Goal: Task Accomplishment & Management: Manage account settings

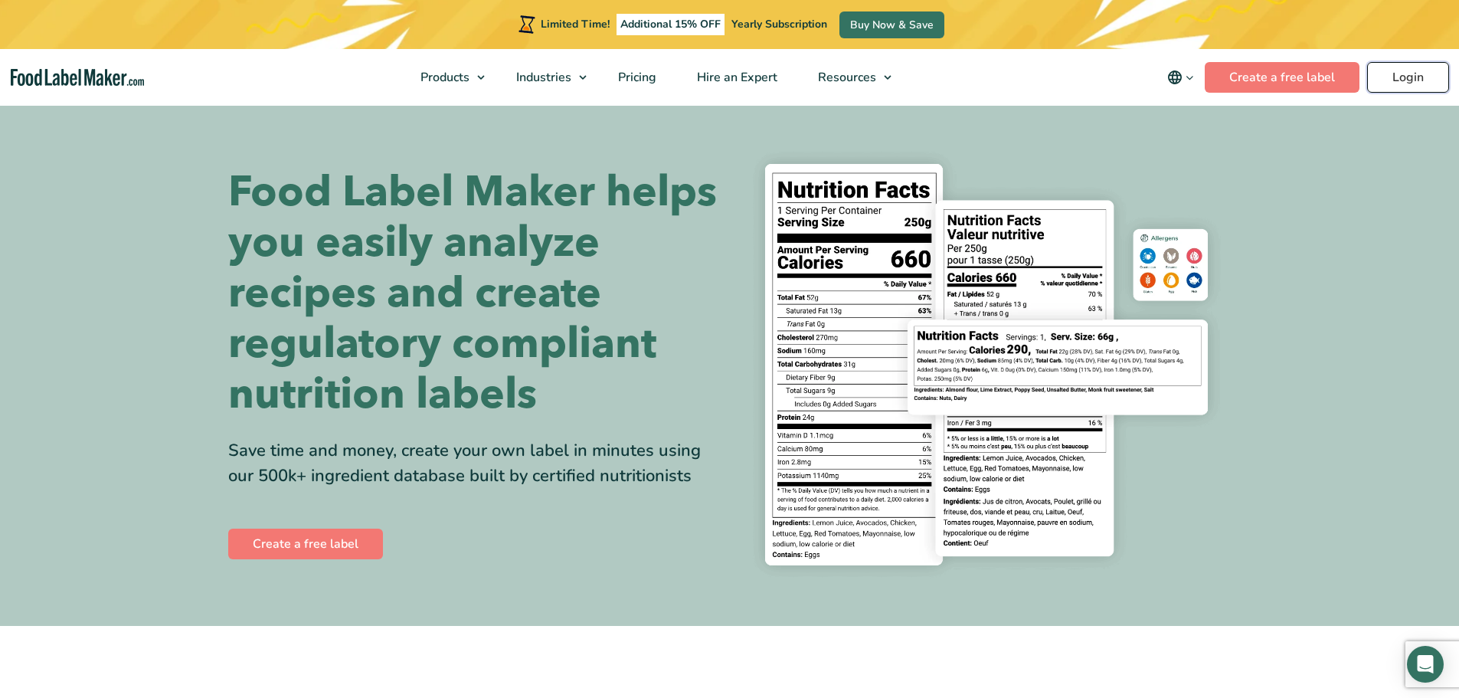
click at [1411, 70] on link "Login" at bounding box center [1408, 77] width 82 height 31
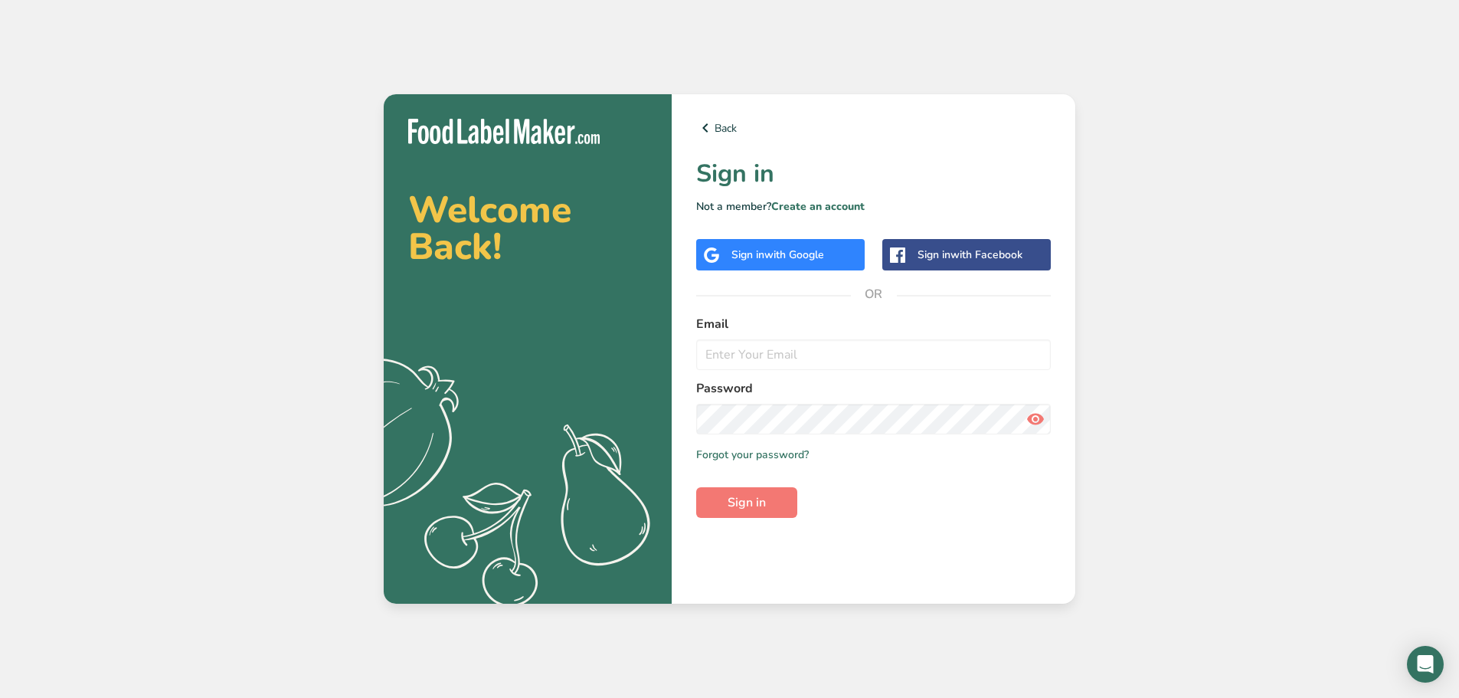
click at [793, 693] on div "Welcome Back! .a{fill:#f5f3ed;} Back Sign in Not a member? Create an account Si…" at bounding box center [729, 349] width 1459 height 698
click at [671, 640] on div "Welcome Back! .a{fill:#f5f3ed;} Back Sign in Not a member? Create an account Si…" at bounding box center [729, 349] width 1459 height 698
